Goal: Information Seeking & Learning: Learn about a topic

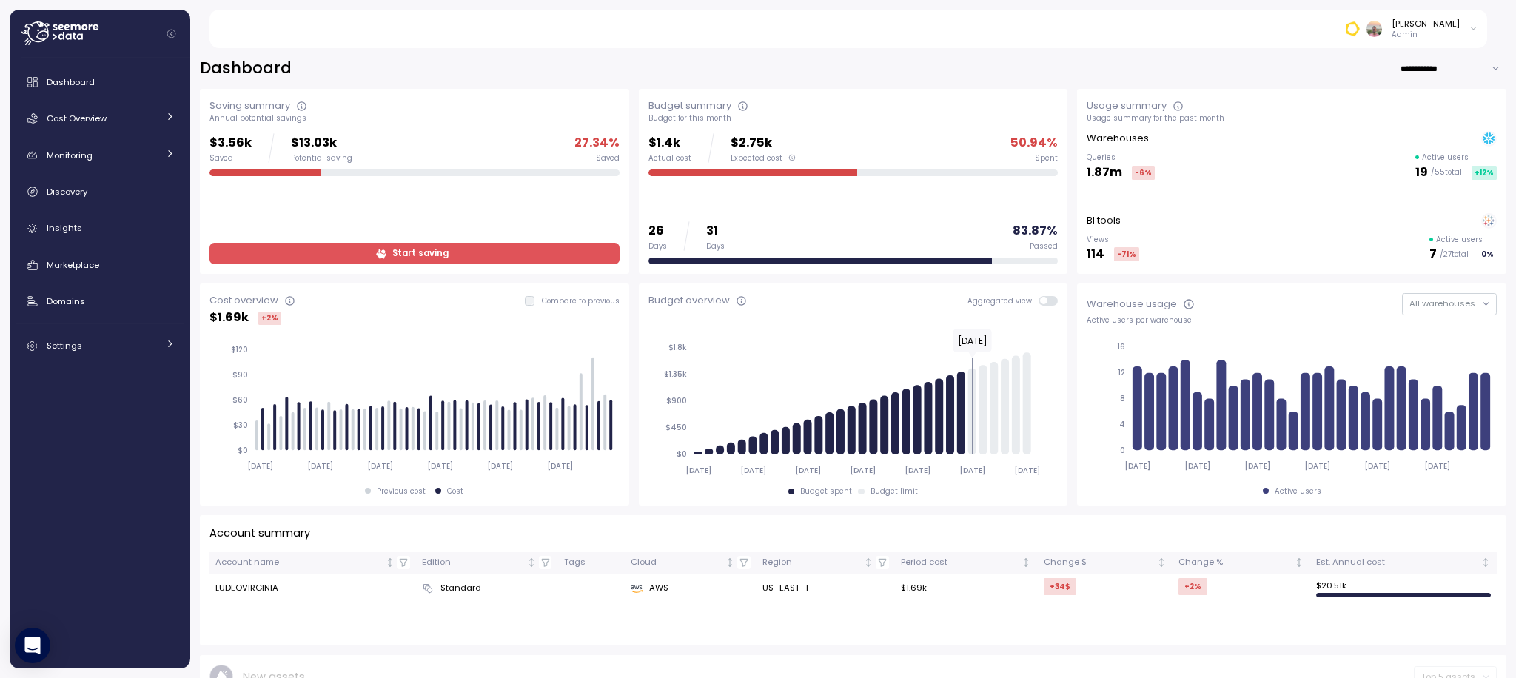
click at [1425, 76] on input "**********" at bounding box center [1453, 68] width 107 height 21
click at [1424, 142] on span "Last 6 months" at bounding box center [1427, 139] width 61 height 13
type input "**********"
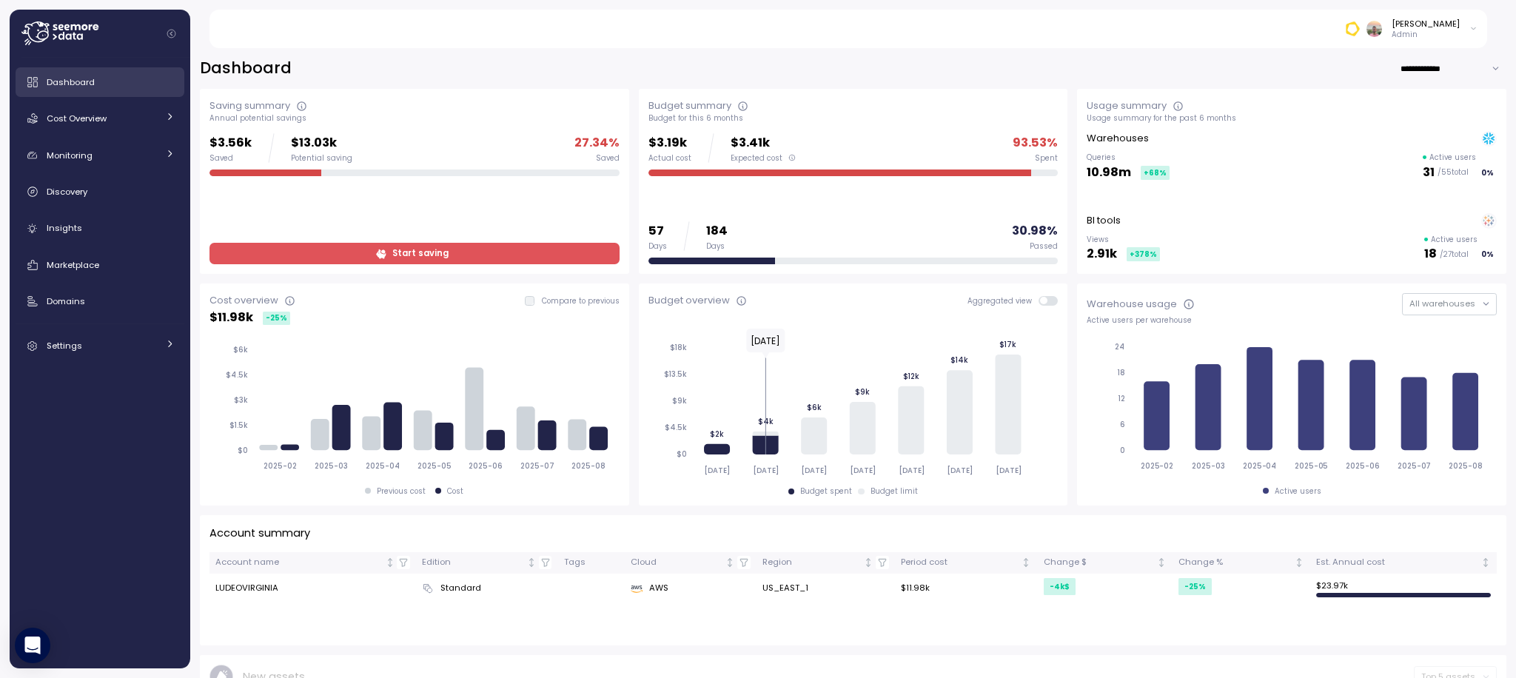
click at [107, 91] on link "Dashboard" at bounding box center [100, 82] width 169 height 30
click at [116, 129] on link "Cost Overview" at bounding box center [100, 119] width 169 height 30
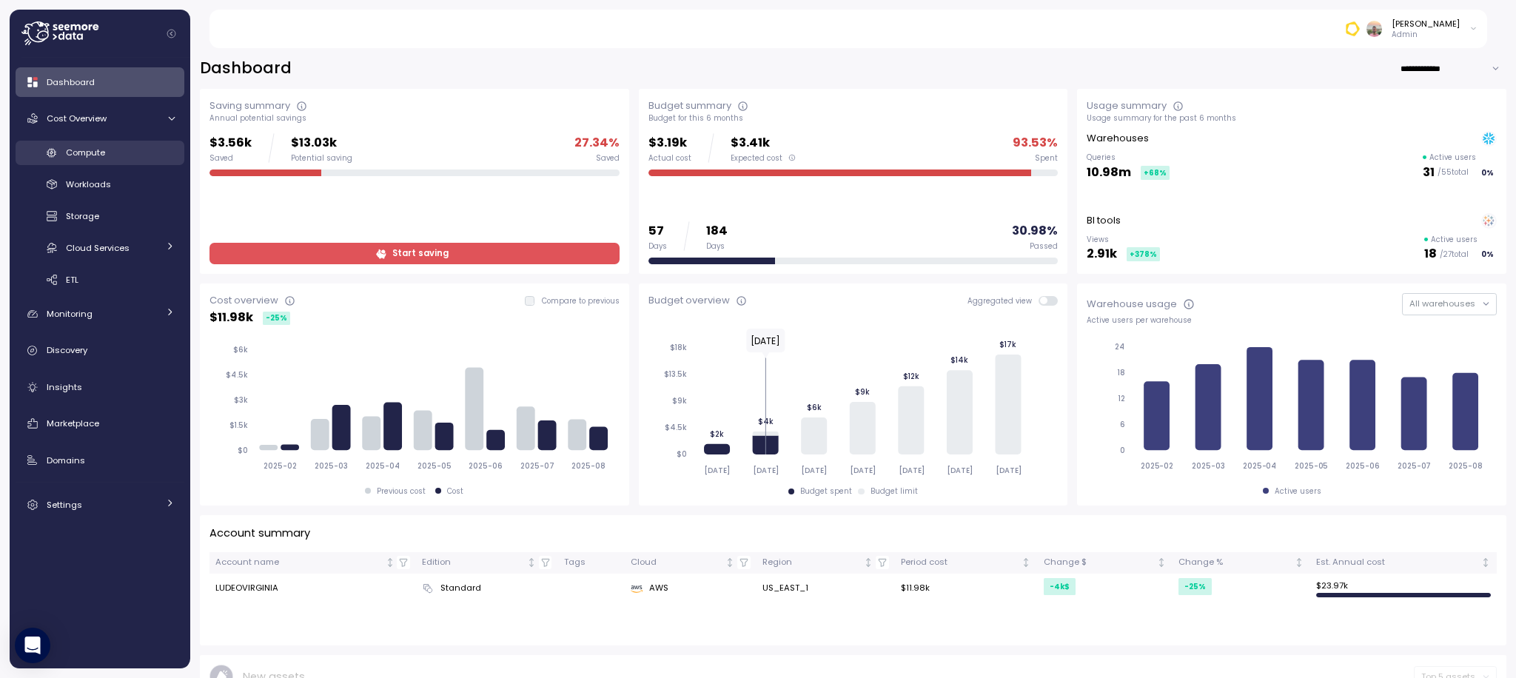
click at [141, 153] on div "Compute" at bounding box center [120, 152] width 109 height 15
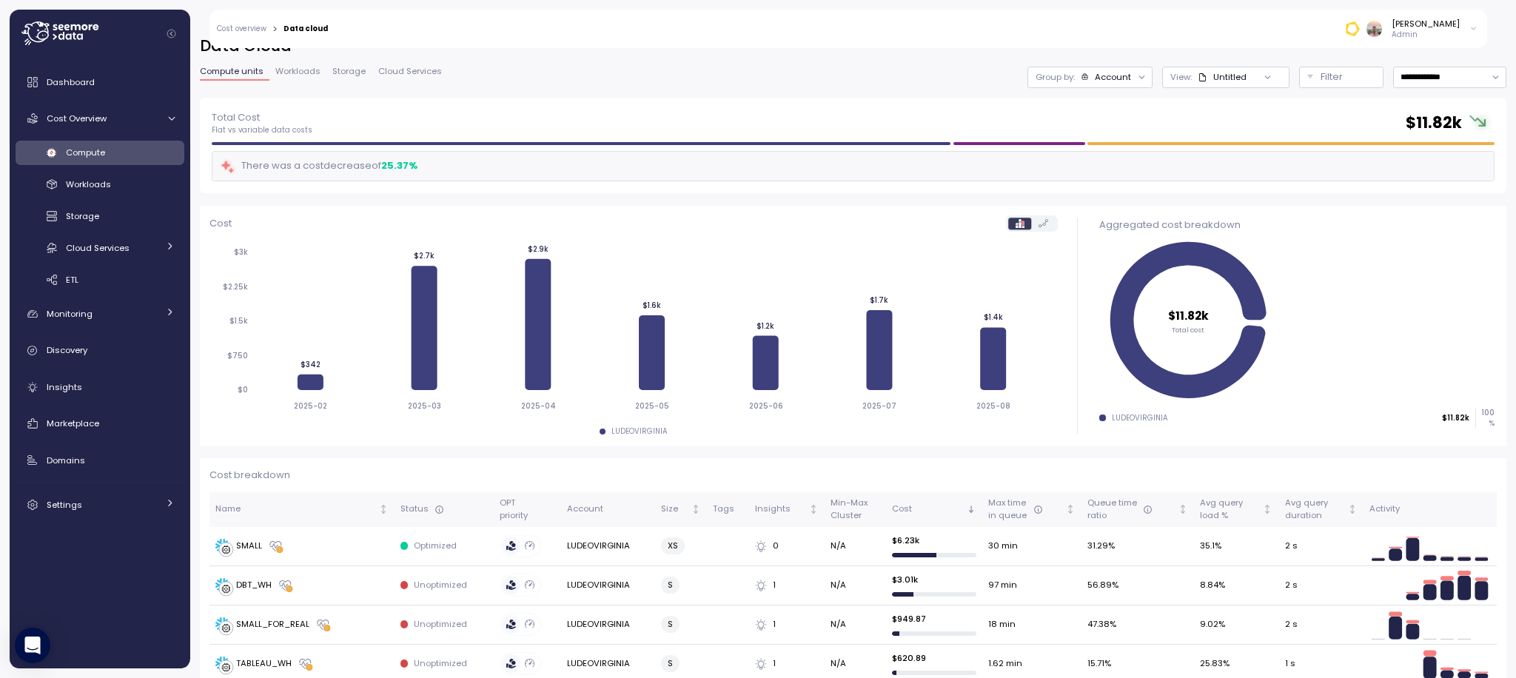
scroll to position [13, 0]
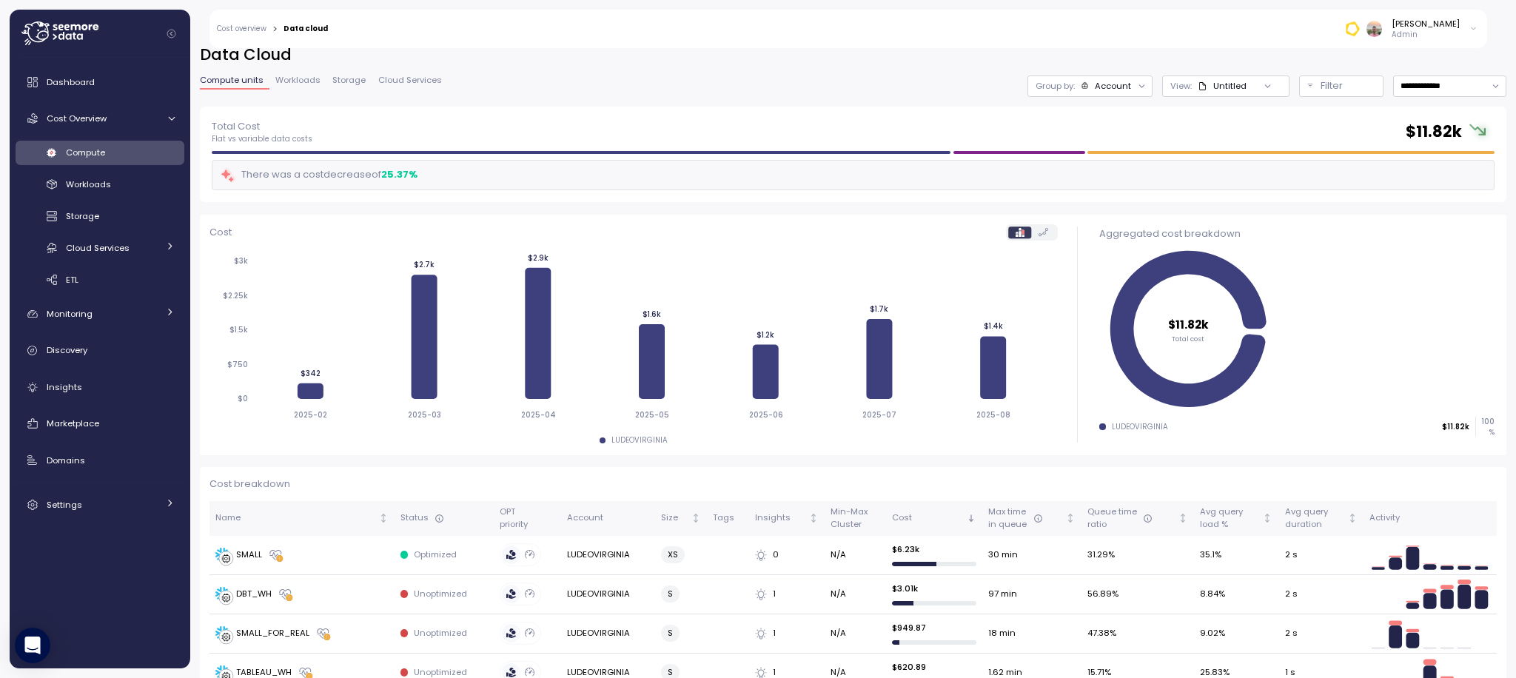
click at [395, 173] on div "25.37 %" at bounding box center [399, 174] width 36 height 15
click at [441, 176] on div "There was a cost decrease of 25.37 %" at bounding box center [853, 175] width 1283 height 30
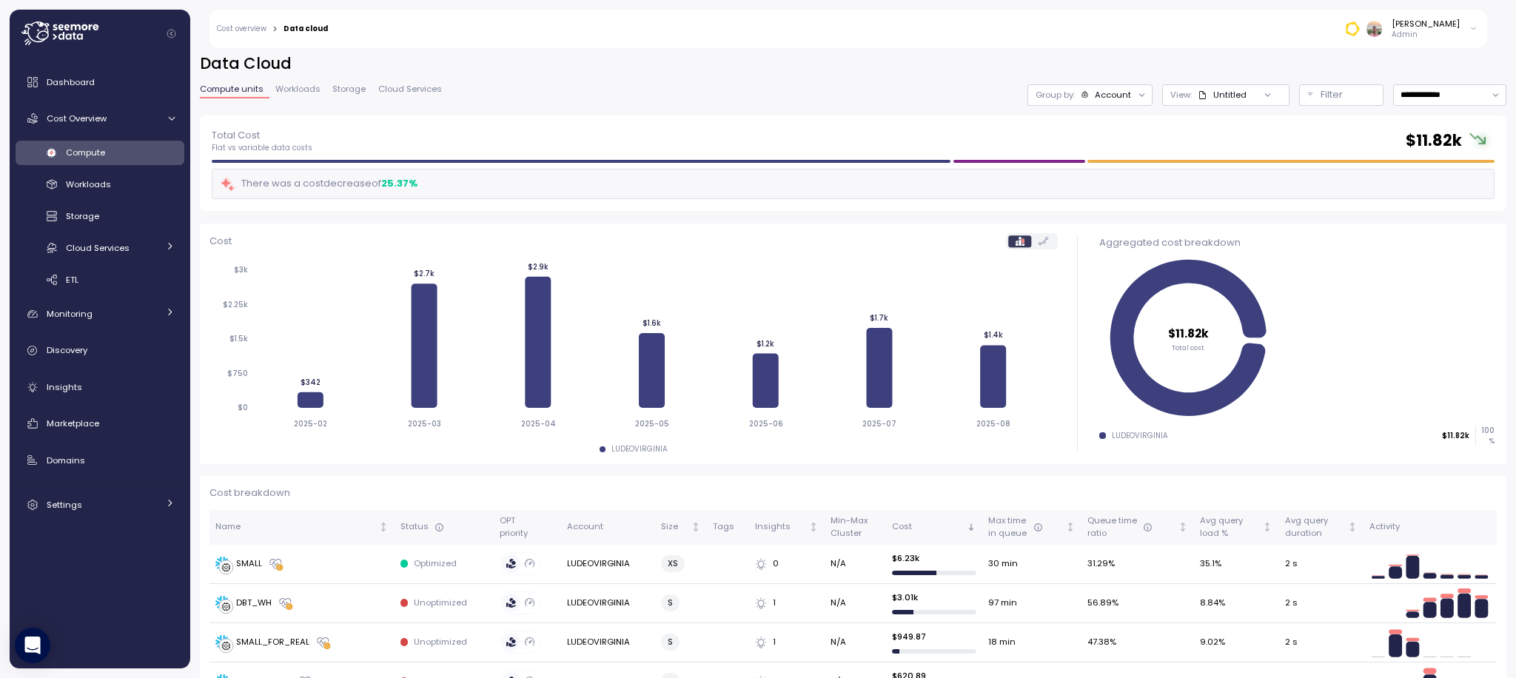
scroll to position [0, 0]
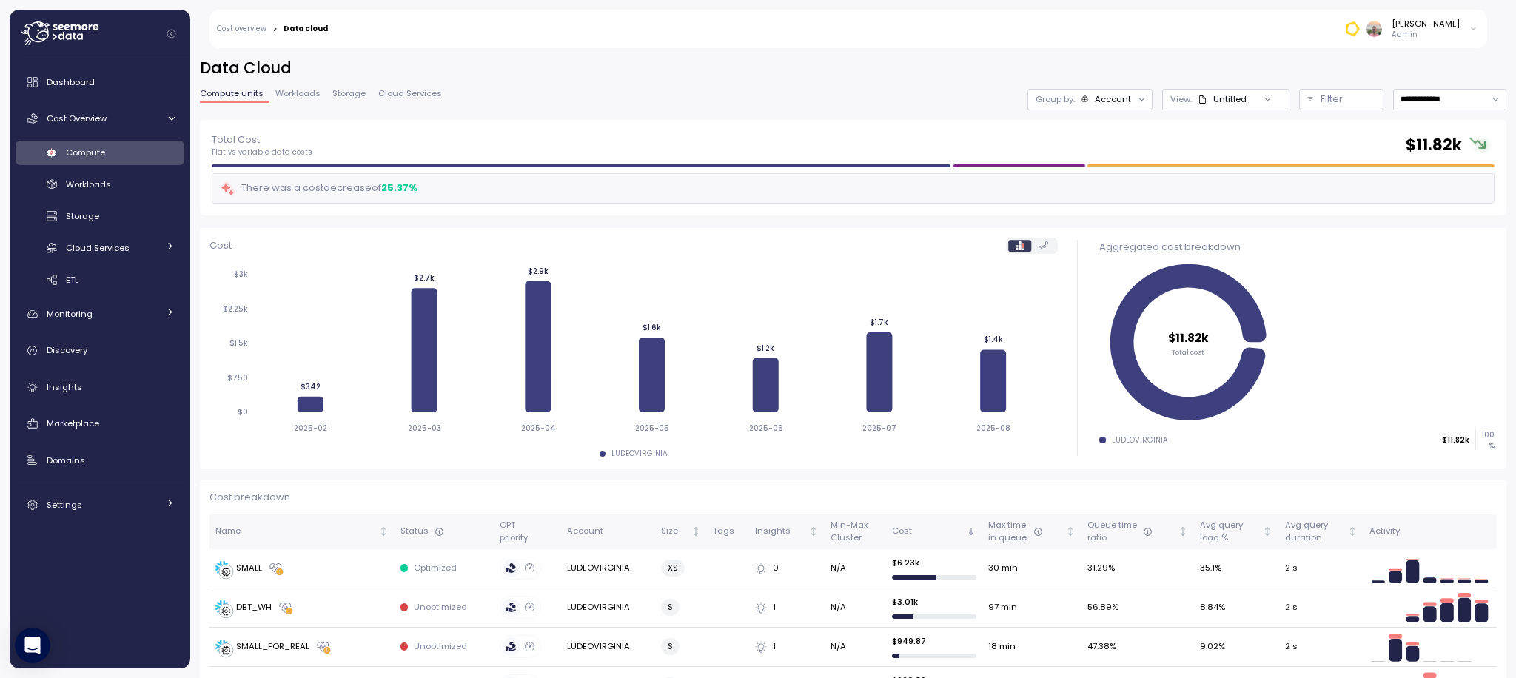
click at [131, 197] on div "Compute Workloads Storage Cloud Services Clustering columns Pipes AI Services S…" at bounding box center [100, 217] width 169 height 152
click at [98, 181] on span "Workloads" at bounding box center [88, 184] width 45 height 12
